Goal: Navigation & Orientation: Find specific page/section

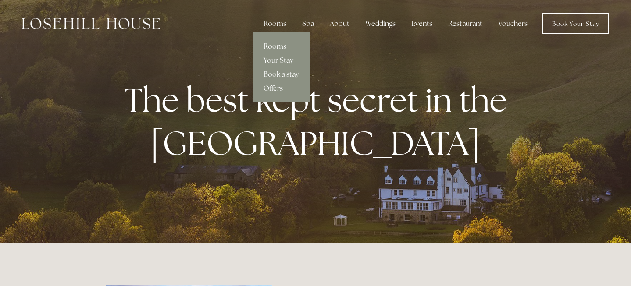
click at [284, 46] on link "Rooms" at bounding box center [281, 46] width 57 height 14
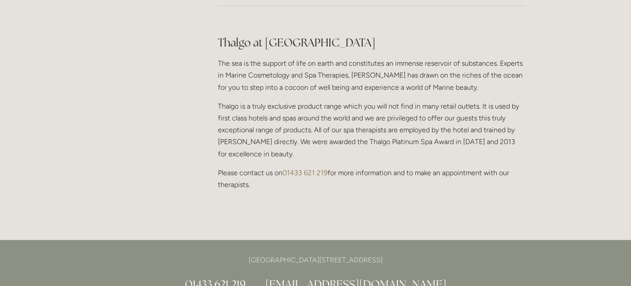
scroll to position [640, 0]
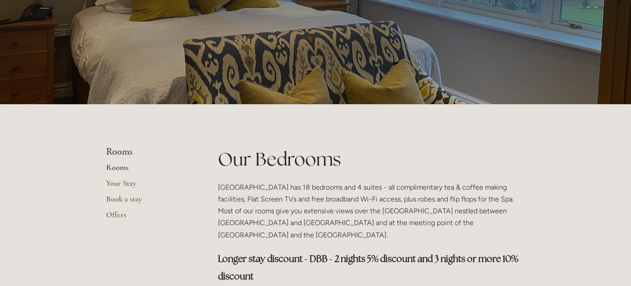
scroll to position [79, 0]
click at [124, 181] on link "Your Stay" at bounding box center [148, 187] width 84 height 16
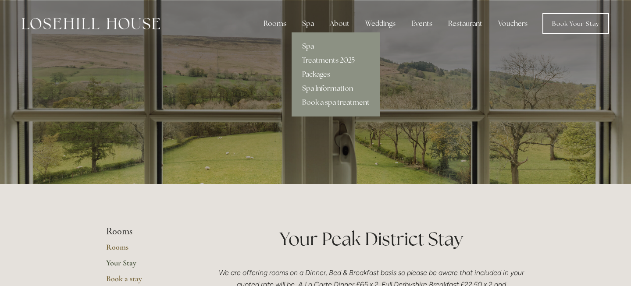
click at [309, 28] on div "Spa" at bounding box center [308, 24] width 26 height 18
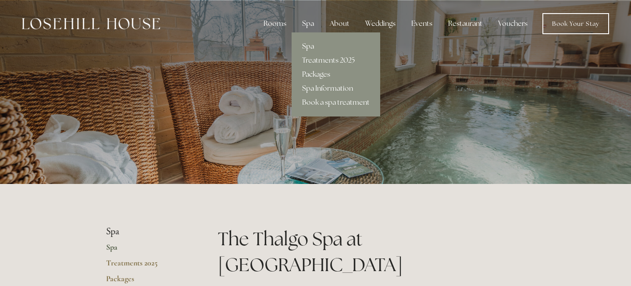
click at [322, 74] on link "Packages" at bounding box center [336, 75] width 89 height 14
